Goal: Navigation & Orientation: Find specific page/section

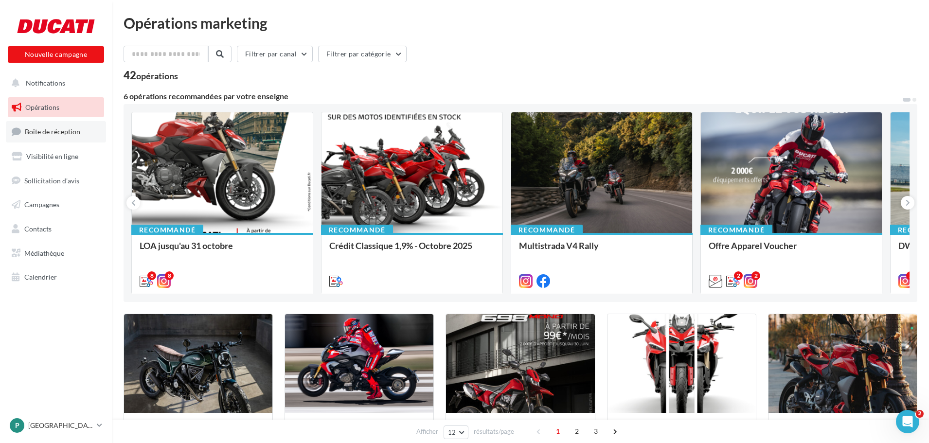
click at [60, 139] on link "Boîte de réception" at bounding box center [56, 131] width 100 height 21
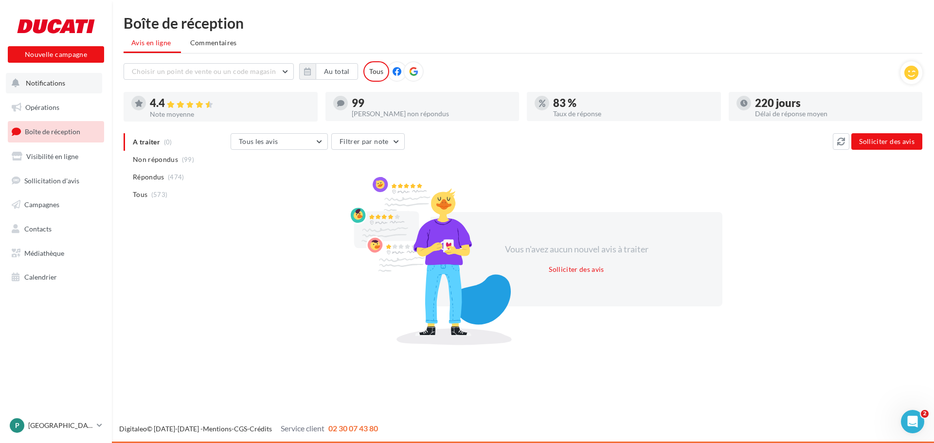
click at [40, 88] on button "Notifications" at bounding box center [54, 83] width 96 height 20
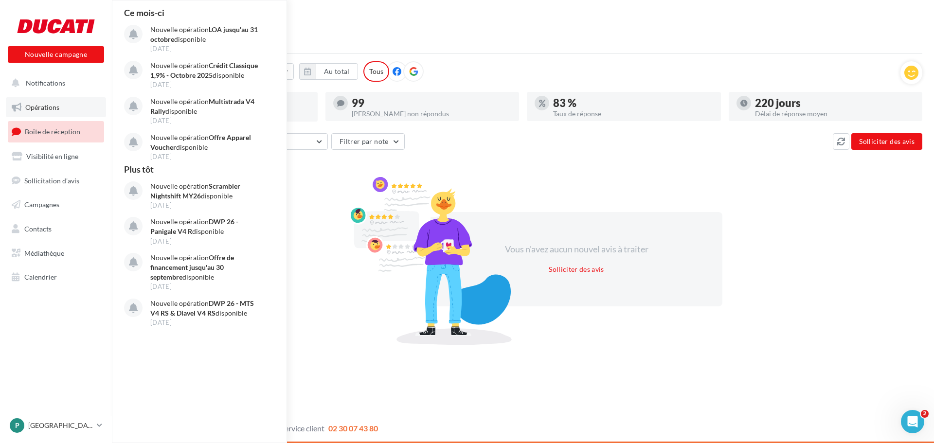
click at [41, 108] on span "Opérations" at bounding box center [42, 107] width 34 height 8
